Goal: Task Accomplishment & Management: Manage account settings

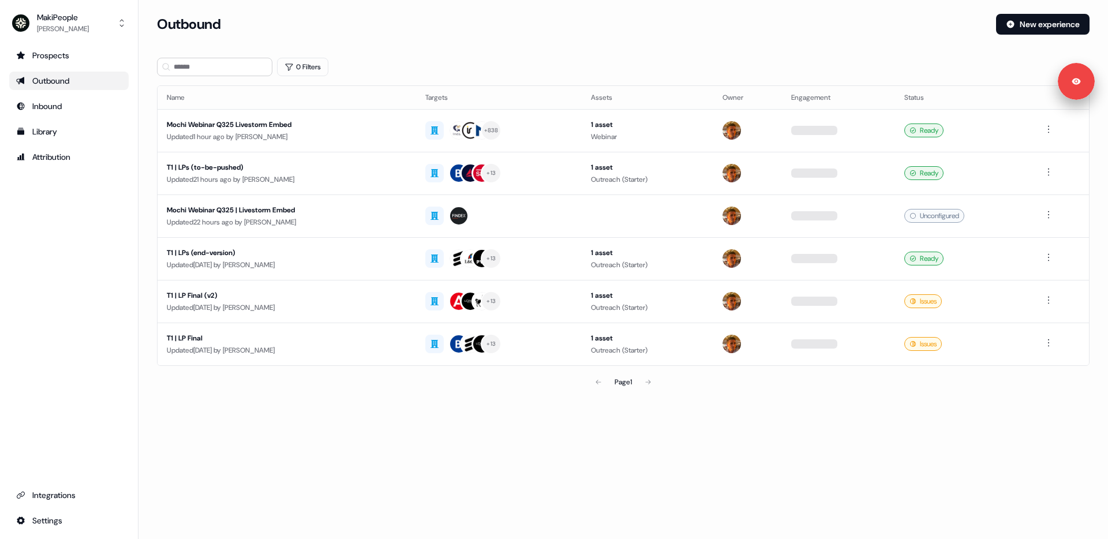
click at [440, 63] on div "0 Filters" at bounding box center [623, 67] width 933 height 18
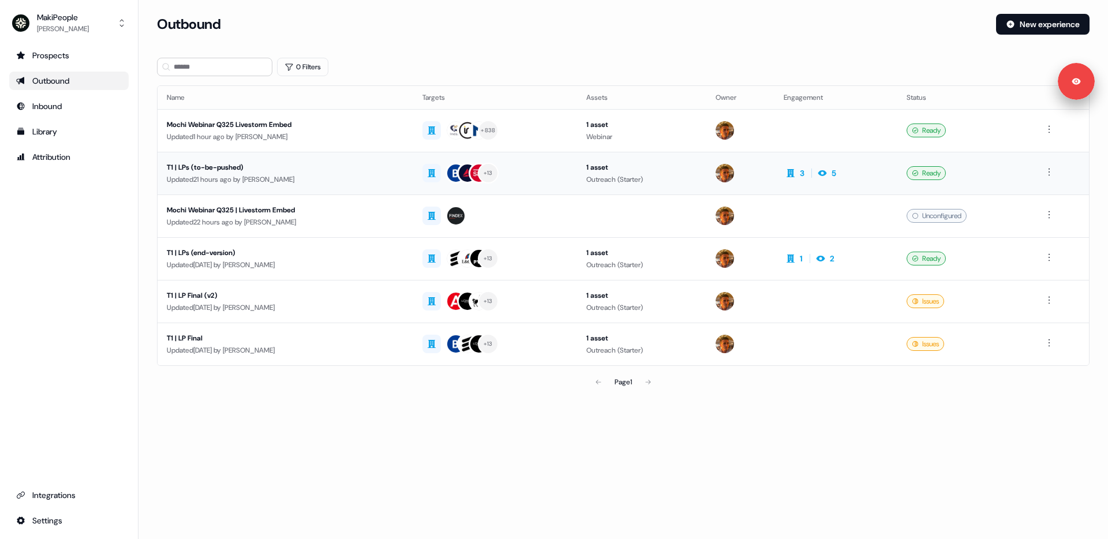
click at [358, 170] on div "T1 | LPs (to-be-pushed)" at bounding box center [285, 168] width 237 height 12
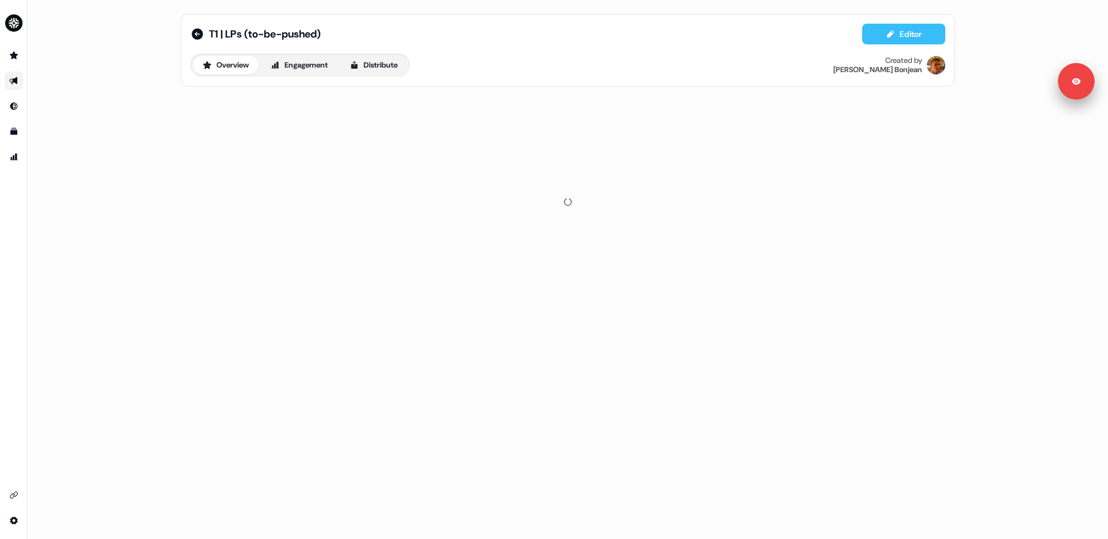
click at [886, 36] on icon at bounding box center [890, 33] width 9 height 9
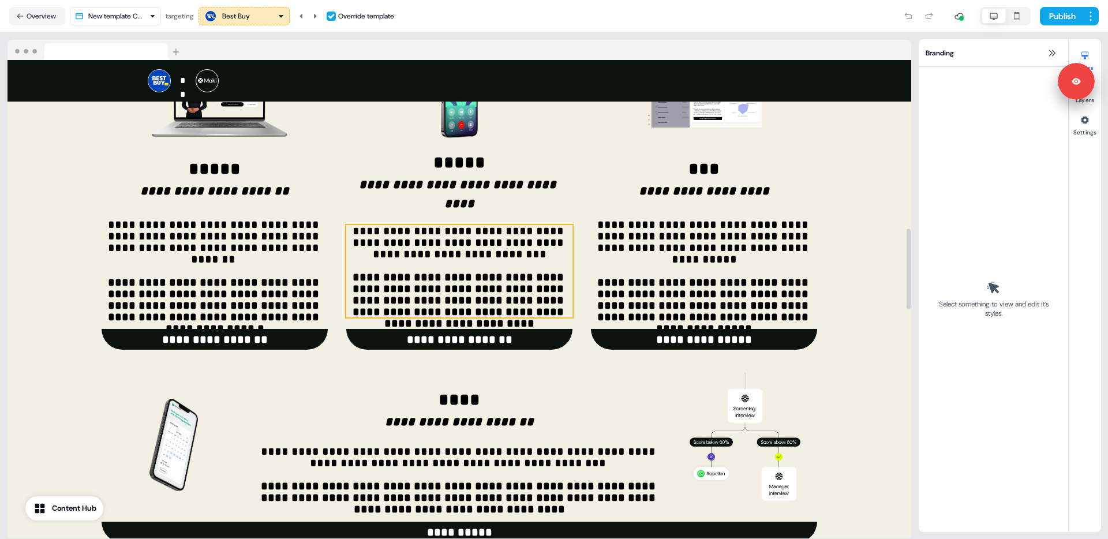
scroll to position [347, 0]
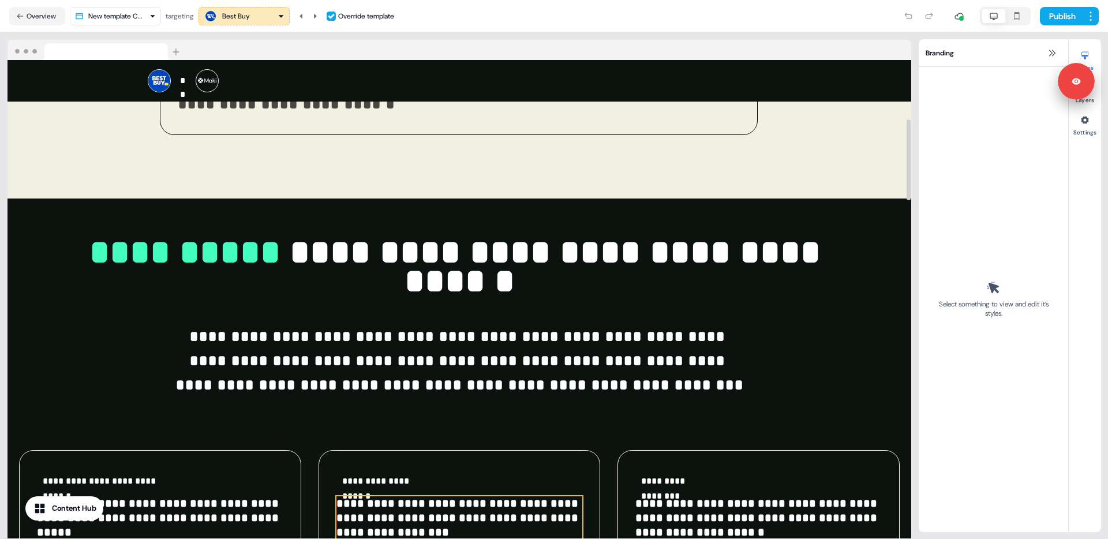
click at [405, 498] on span "**********" at bounding box center [458, 518] width 245 height 40
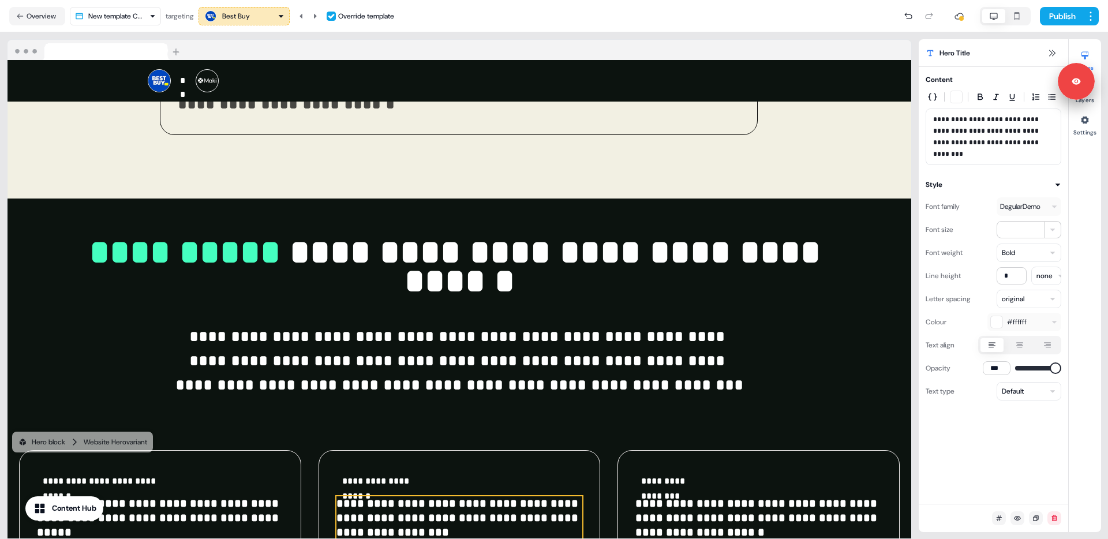
click at [260, 16] on div "Best Buy" at bounding box center [244, 16] width 81 height 14
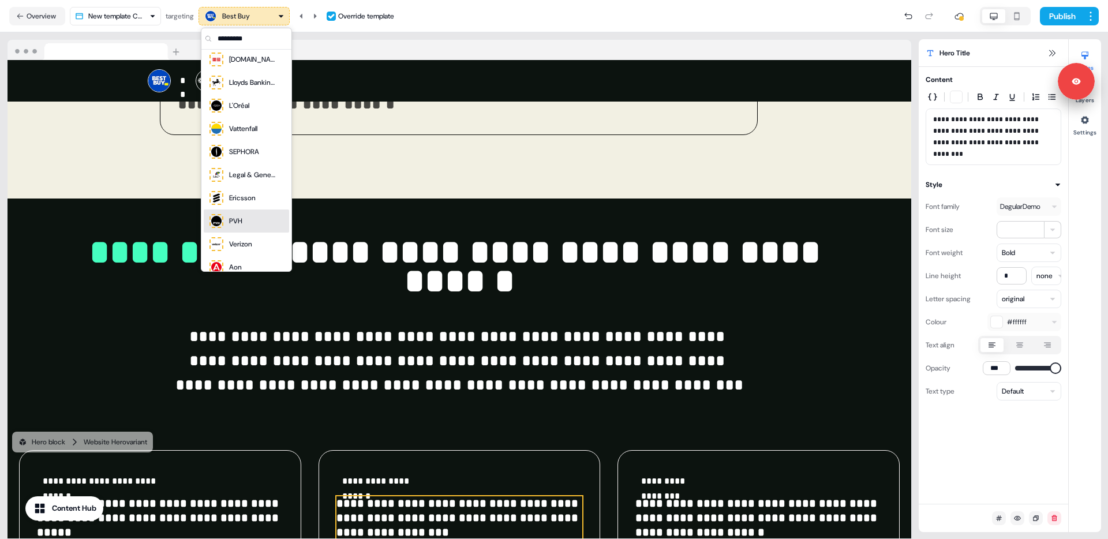
scroll to position [152, 0]
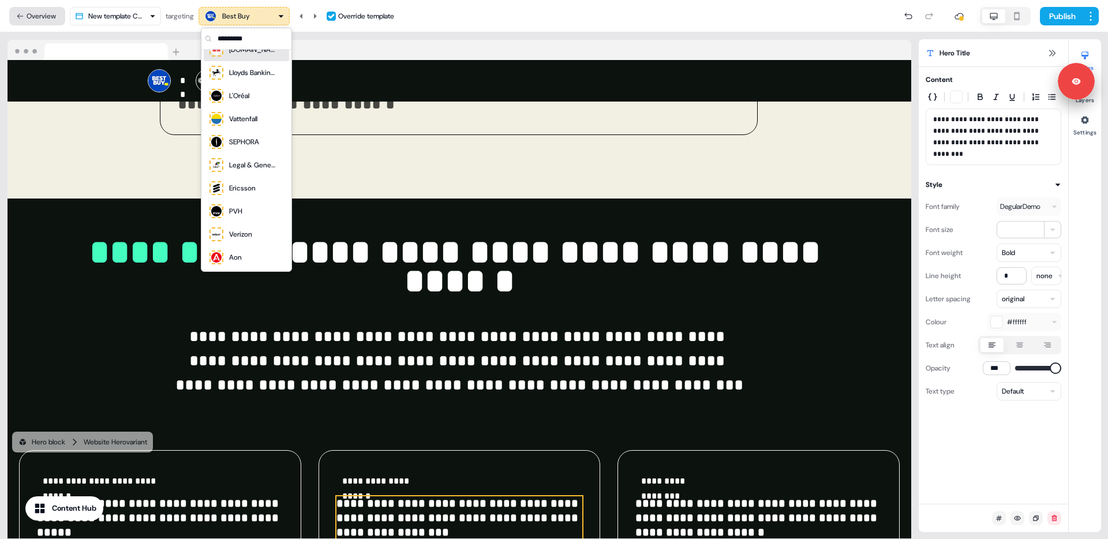
click at [26, 13] on button "Overview" at bounding box center [37, 16] width 56 height 18
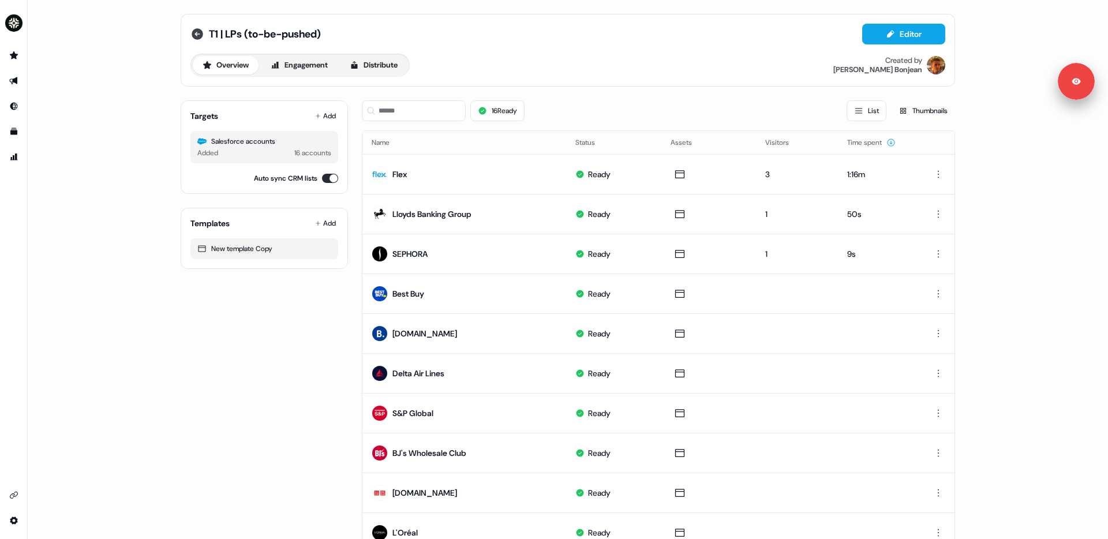
click at [196, 30] on icon at bounding box center [198, 34] width 12 height 12
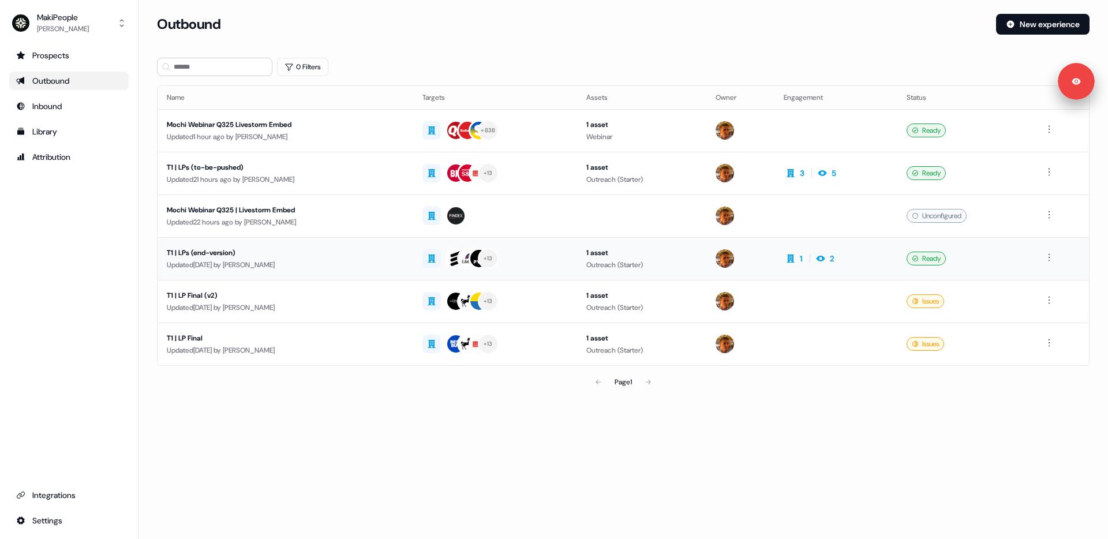
click at [572, 255] on td "+ 13" at bounding box center [495, 258] width 164 height 43
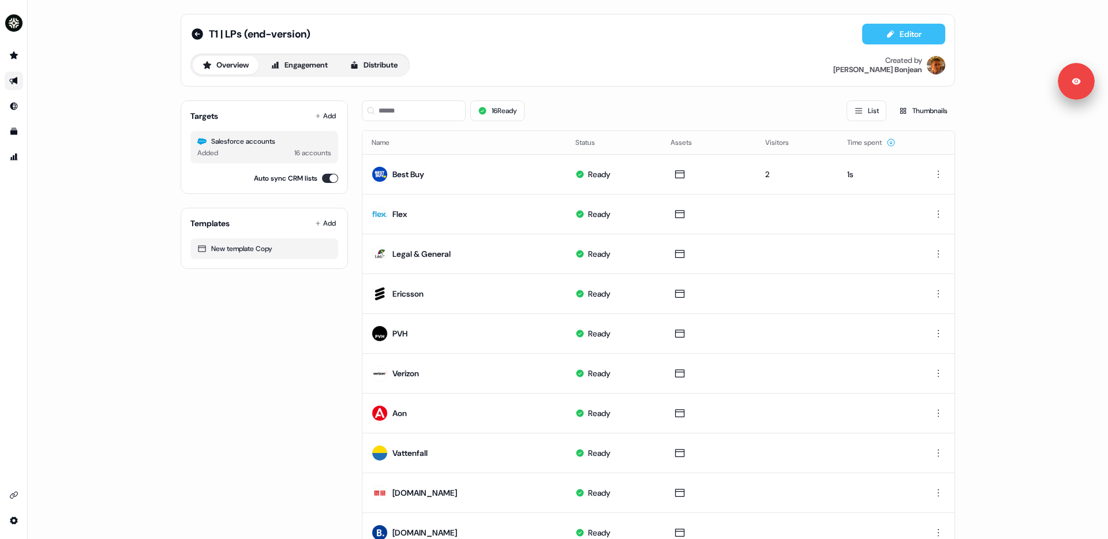
click at [901, 32] on button "Editor" at bounding box center [903, 34] width 83 height 21
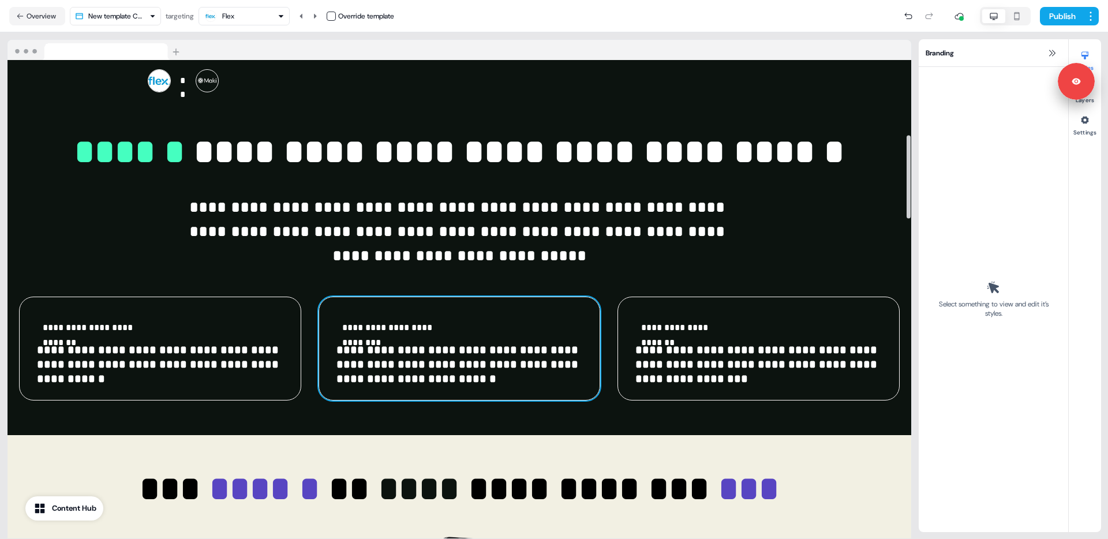
scroll to position [429, 0]
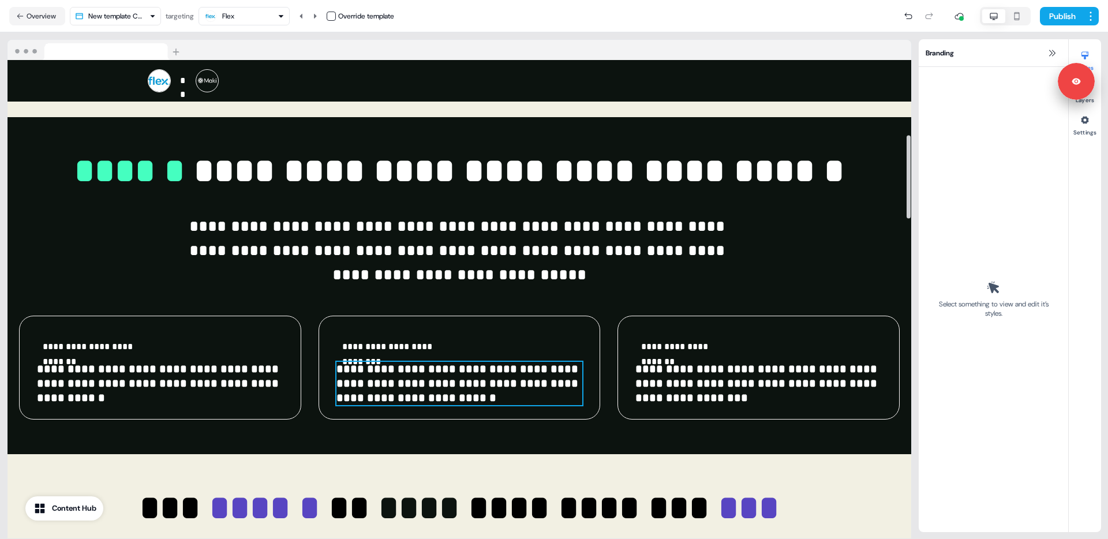
click at [437, 377] on span "**********" at bounding box center [458, 383] width 245 height 40
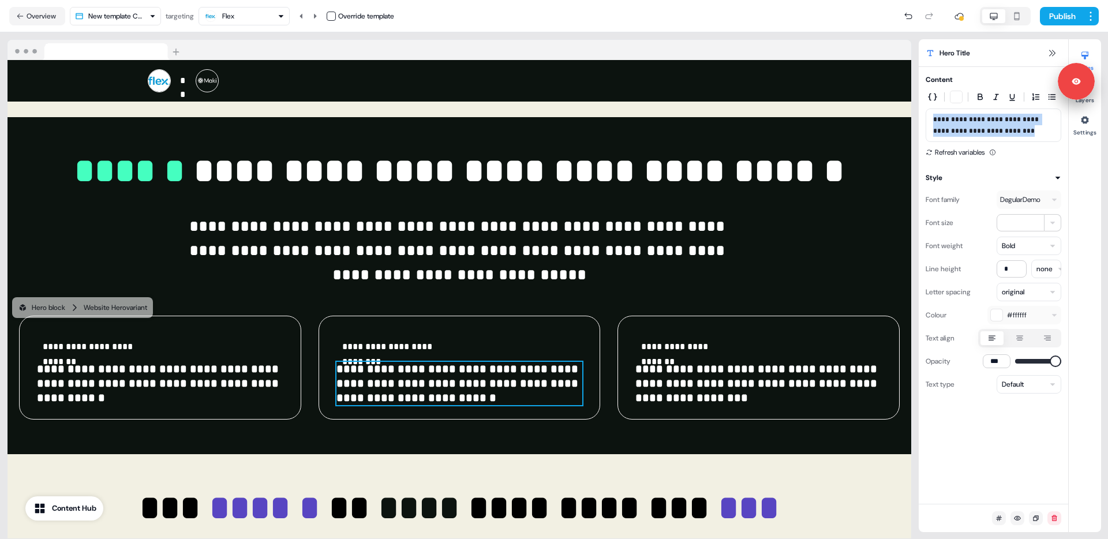
drag, startPoint x: 1016, startPoint y: 147, endPoint x: 926, endPoint y: 123, distance: 93.2
click at [926, 123] on div "**********" at bounding box center [994, 125] width 136 height 33
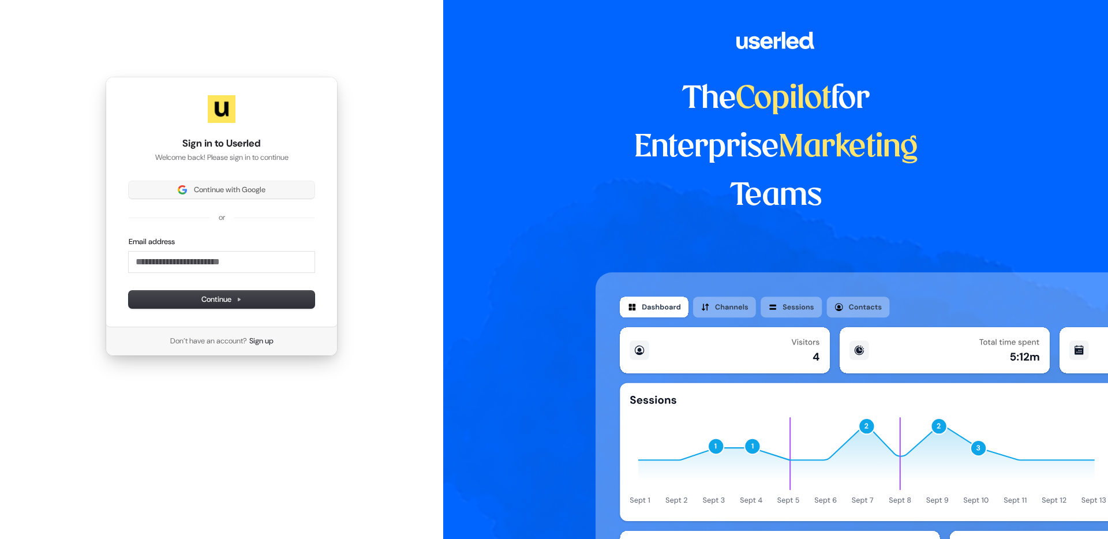
drag, startPoint x: 222, startPoint y: 204, endPoint x: 223, endPoint y: 190, distance: 14.5
click at [222, 202] on div "Continue with Google or Email address Continue" at bounding box center [222, 244] width 186 height 127
click at [222, 188] on span "Continue with Google" at bounding box center [230, 190] width 72 height 10
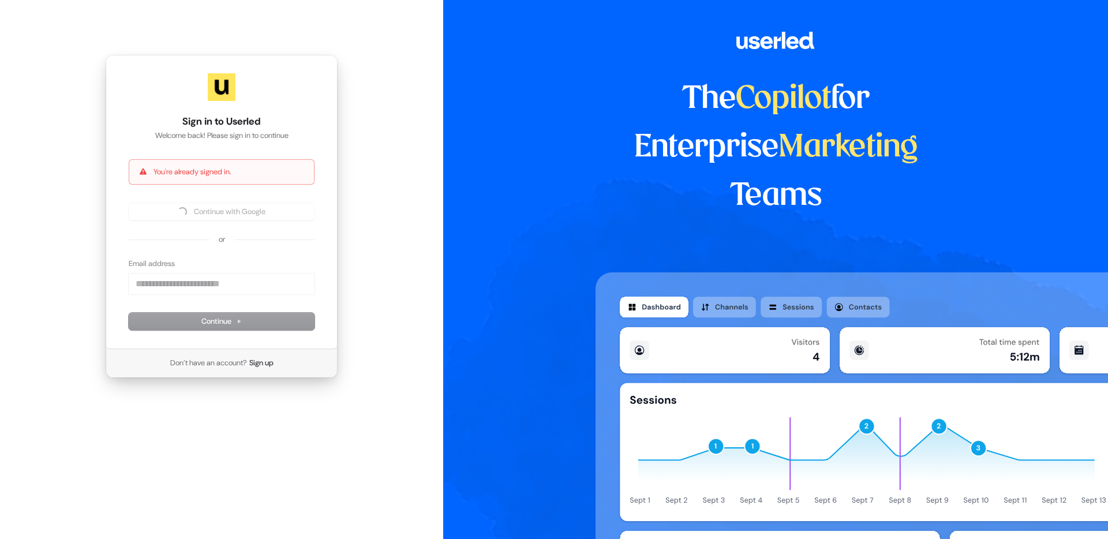
click at [395, 162] on div "Sign in to Userled Welcome back! Please sign in to continue You're already sign…" at bounding box center [221, 216] width 443 height 433
drag, startPoint x: 471, startPoint y: 102, endPoint x: 345, endPoint y: 52, distance: 135.3
click at [456, 95] on div "The Copilot for Enterprise Marketing Teams" at bounding box center [775, 269] width 665 height 539
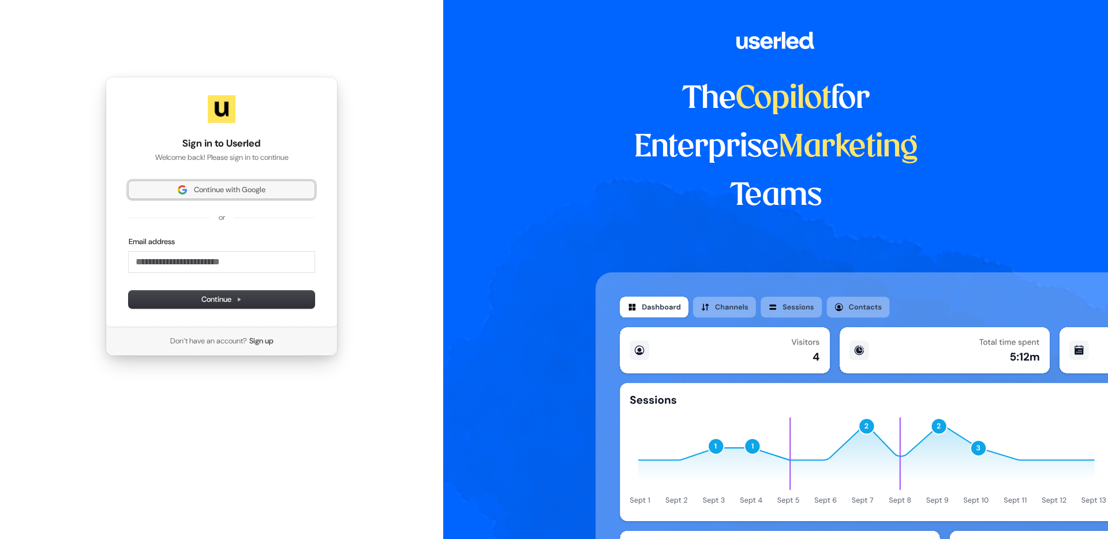
click at [210, 187] on span "Continue with Google" at bounding box center [230, 190] width 72 height 10
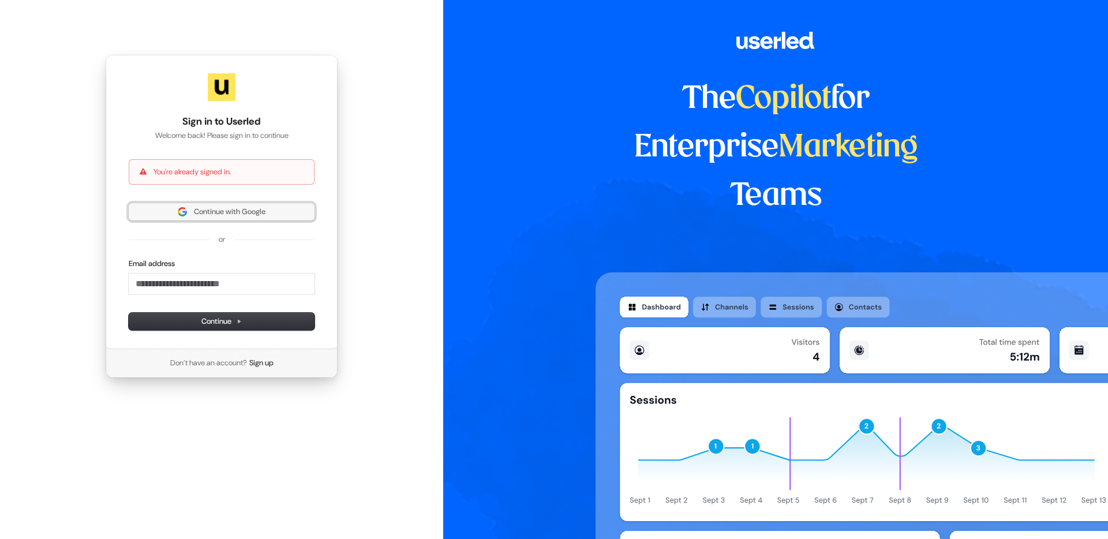
click at [216, 209] on span "Continue with Google" at bounding box center [230, 212] width 72 height 10
click at [222, 215] on span "Continue with Google" at bounding box center [230, 212] width 72 height 10
click at [223, 201] on div "Sign in to Userled Welcome back! Please sign in to continue You're already sign…" at bounding box center [222, 202] width 232 height 294
click at [375, 111] on div "Sign in to Userled Welcome back! Please sign in to continue You're already sign…" at bounding box center [221, 216] width 443 height 433
drag, startPoint x: 393, startPoint y: 153, endPoint x: 394, endPoint y: 133, distance: 20.2
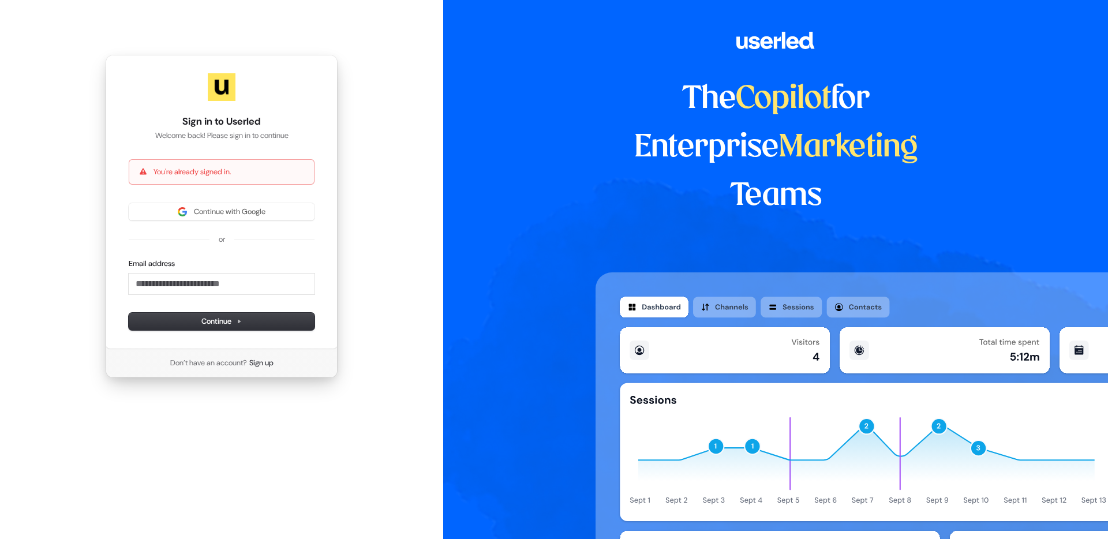
click at [394, 151] on div "Sign in to Userled Welcome back! Please sign in to continue You're already sign…" at bounding box center [221, 216] width 443 height 433
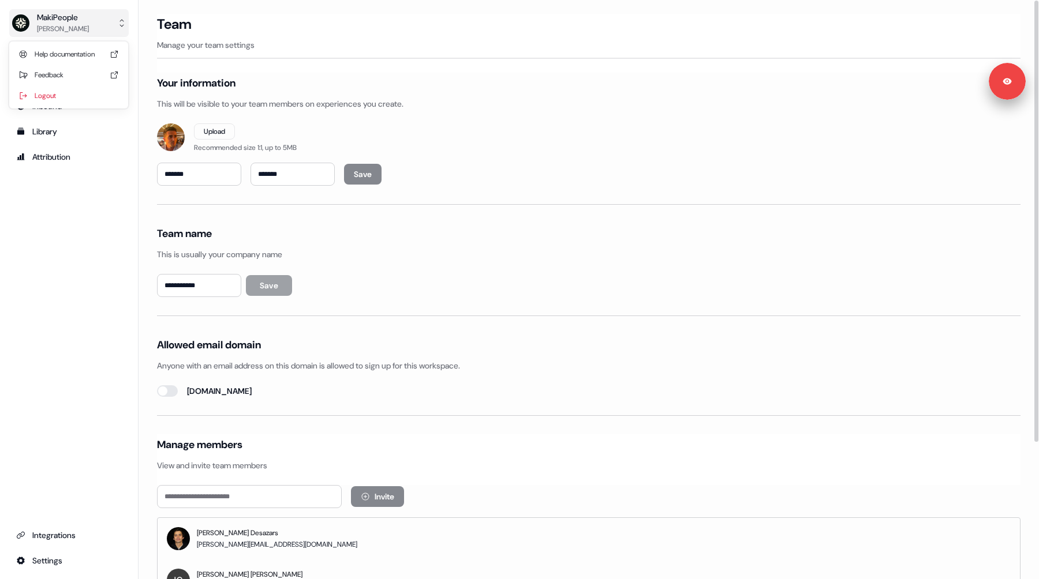
click at [66, 30] on div "[PERSON_NAME]" at bounding box center [63, 29] width 52 height 12
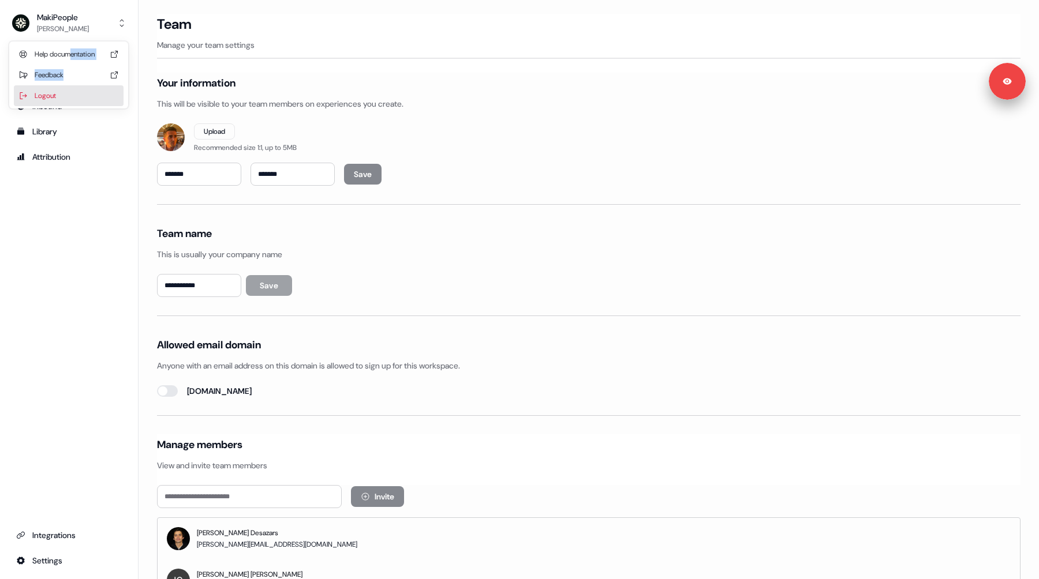
drag, startPoint x: 75, startPoint y: 50, endPoint x: 57, endPoint y: 92, distance: 46.3
click at [57, 92] on div "Help documentation Feedback Logout" at bounding box center [69, 75] width 110 height 67
click at [57, 93] on div "Logout" at bounding box center [69, 95] width 110 height 21
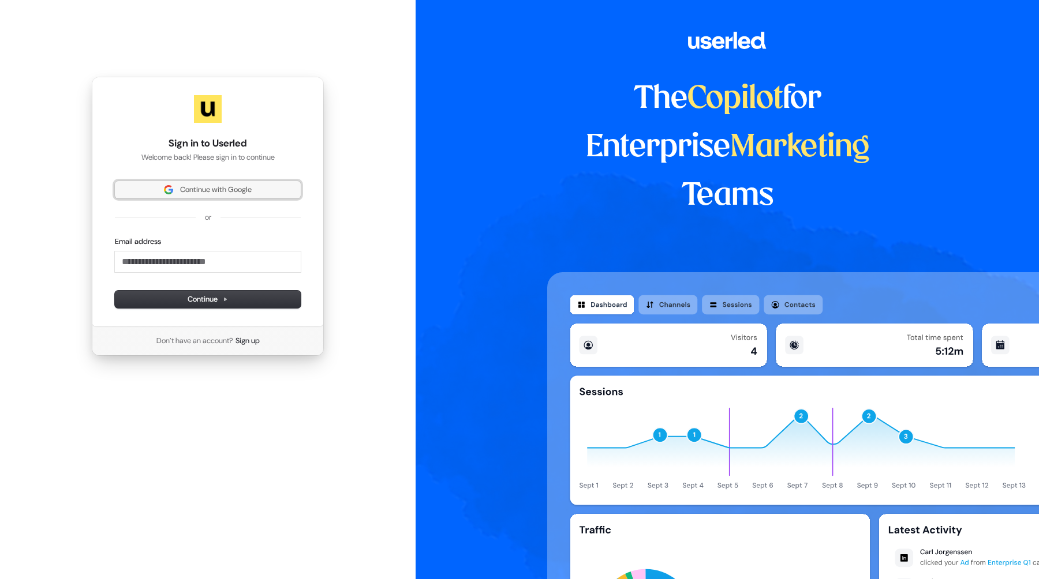
click at [159, 190] on span "Continue with Google" at bounding box center [208, 190] width 172 height 10
